Goal: Task Accomplishment & Management: Manage account settings

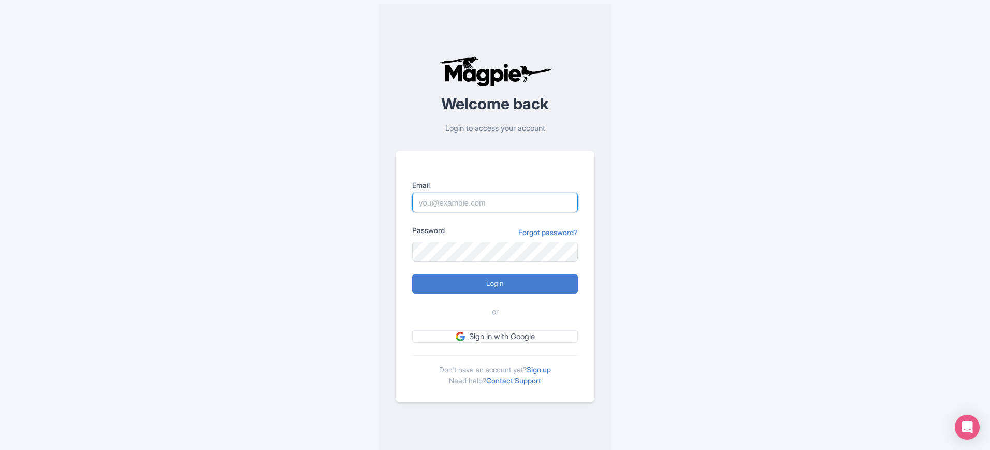
click at [466, 204] on input "Email" at bounding box center [495, 203] width 166 height 20
type input "[EMAIL_ADDRESS][DOMAIN_NAME]"
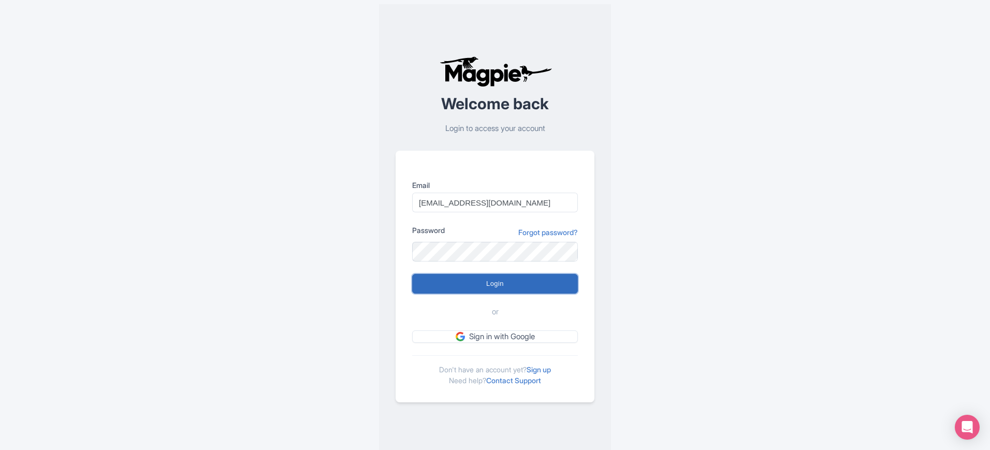
click at [495, 279] on input "Login" at bounding box center [495, 284] width 166 height 20
type input "Logging in..."
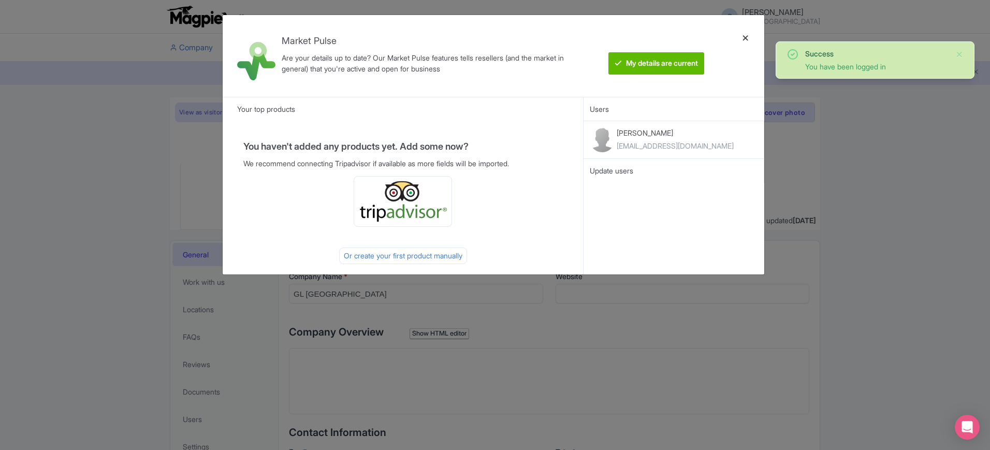
click at [741, 36] on div at bounding box center [745, 55] width 25 height 65
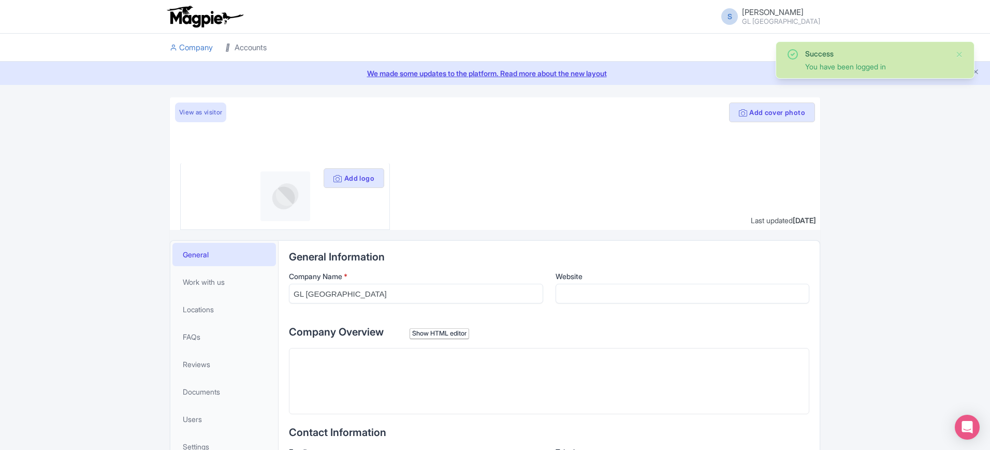
click at [244, 51] on link "Accounts" at bounding box center [245, 48] width 41 height 28
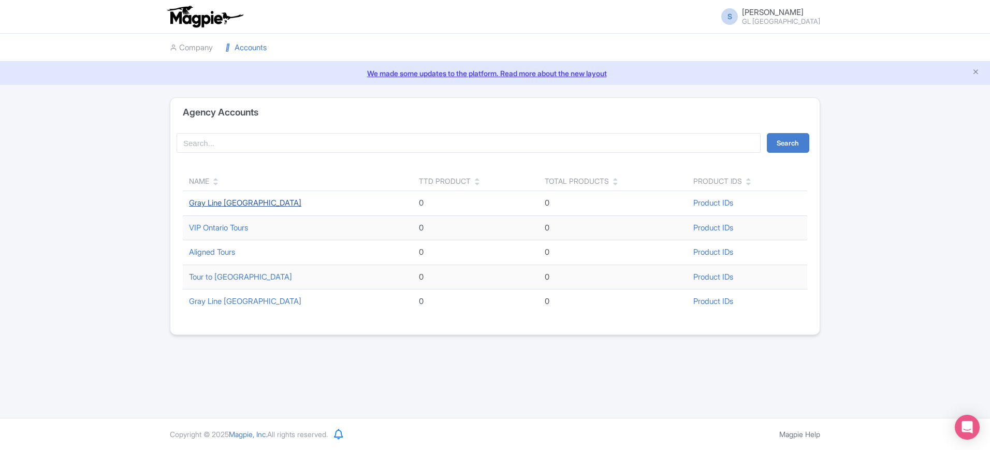
click at [242, 200] on link "Gray Line [GEOGRAPHIC_DATA]" at bounding box center [245, 203] width 112 height 10
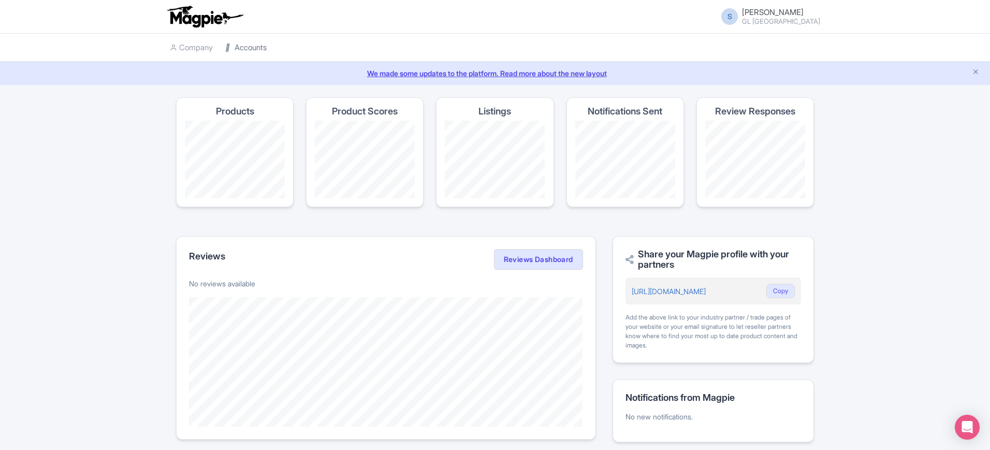
click at [244, 46] on link "Accounts" at bounding box center [245, 48] width 41 height 28
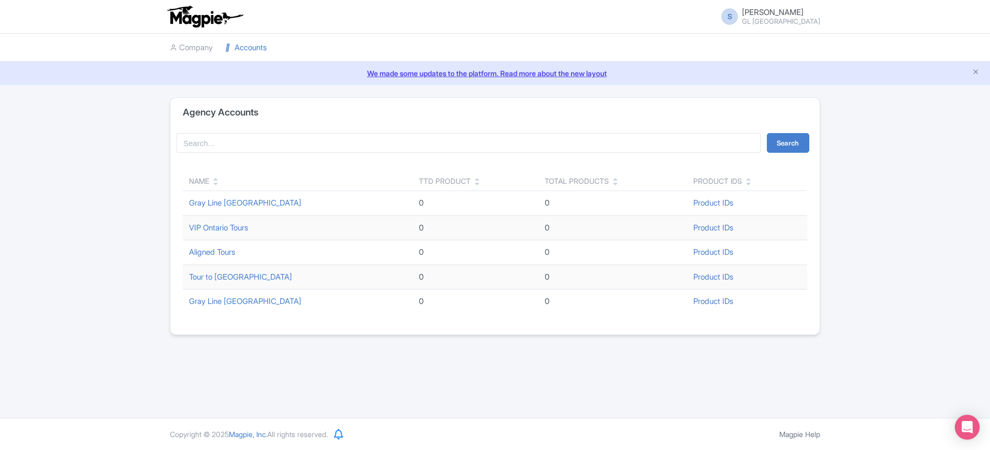
click at [242, 205] on link "Gray Line Niagara Falls" at bounding box center [245, 203] width 112 height 10
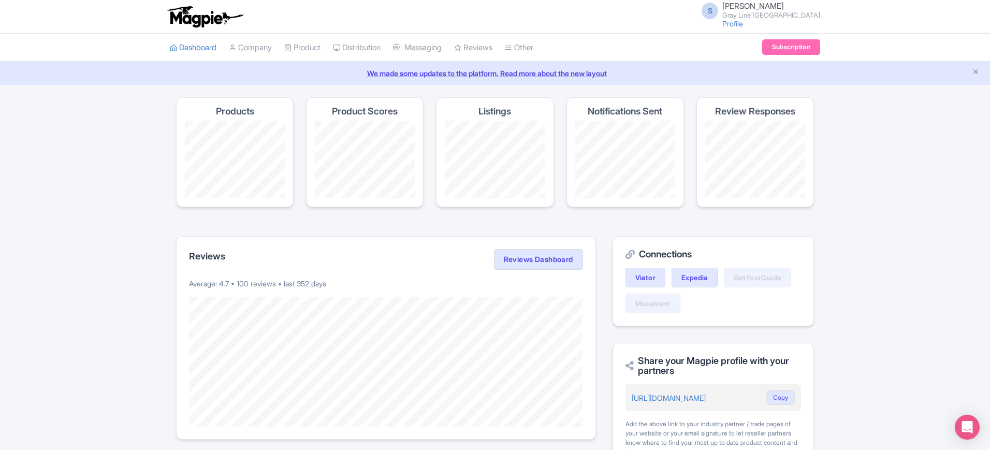
click at [488, 113] on h4 "Listings" at bounding box center [494, 111] width 33 height 10
click at [493, 111] on h4 "Listings" at bounding box center [494, 111] width 33 height 10
